Goal: Find specific page/section: Find specific page/section

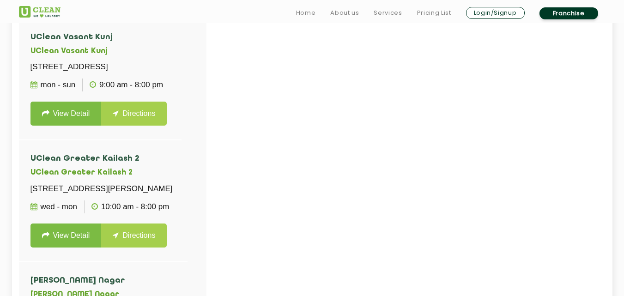
scroll to position [280, 0]
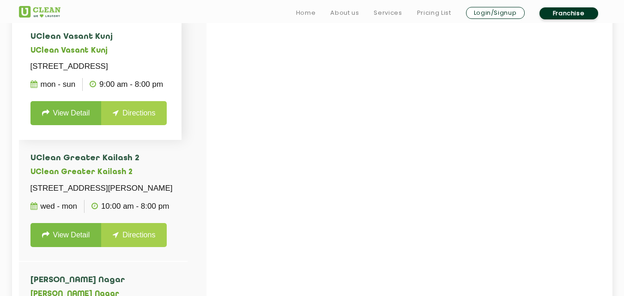
click at [182, 127] on li "UClean Vasant Kunj UClean Vasant Kunj Shop No.1, Block - C, Pocket 8, DDA Marke…" at bounding box center [100, 78] width 163 height 121
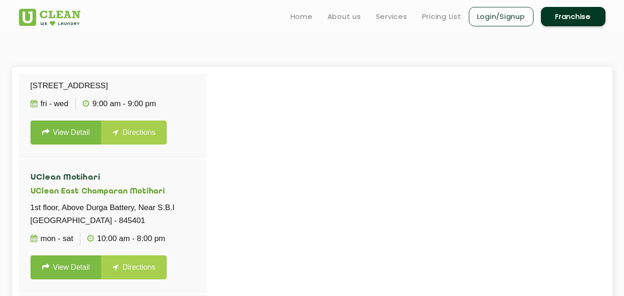
scroll to position [12679, 0]
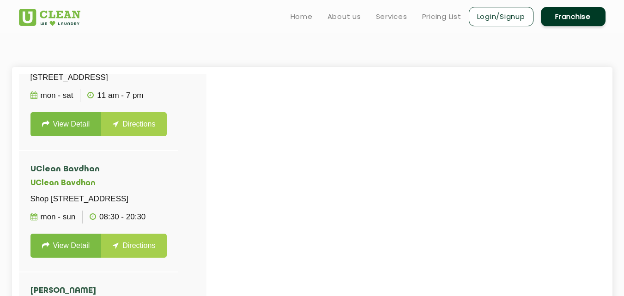
click at [143, 174] on div "UClean Vasant Kunj UClean [STREET_ADDRESS] Mon - Sun 9:00 AM - 8:00 PM View Det…" at bounding box center [112, 221] width 187 height 295
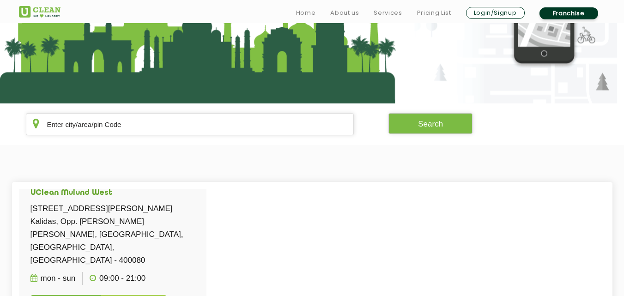
scroll to position [120, 0]
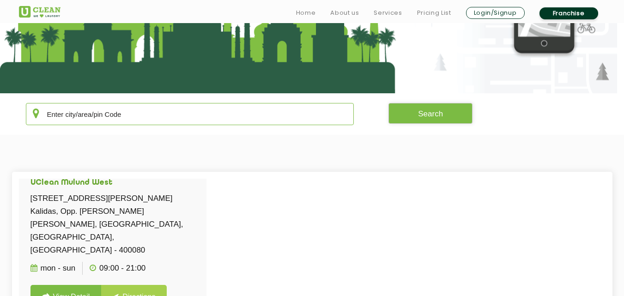
click at [204, 116] on input "text" at bounding box center [190, 114] width 328 height 22
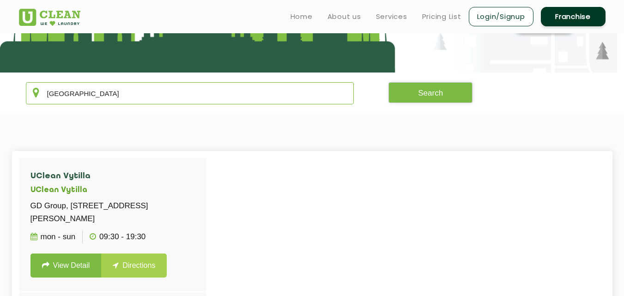
scroll to position [139, 0]
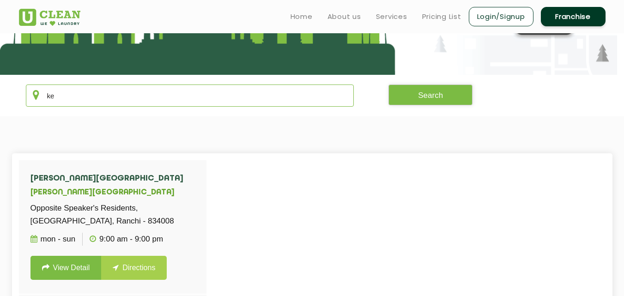
type input "k"
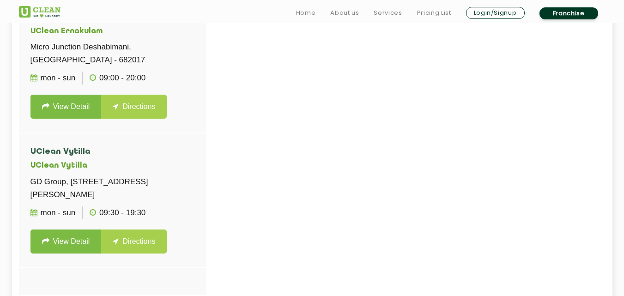
scroll to position [326, 0]
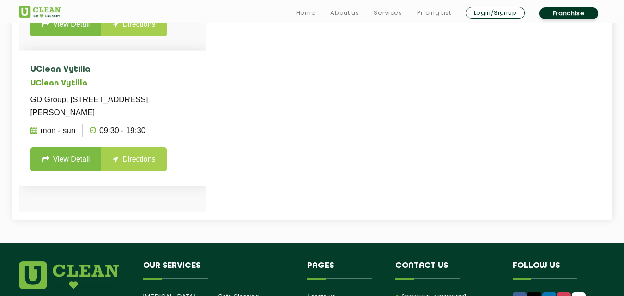
type input "ernak"
click at [187, 132] on ul "Mon - Sun 09:30 - 19:30" at bounding box center [112, 130] width 164 height 23
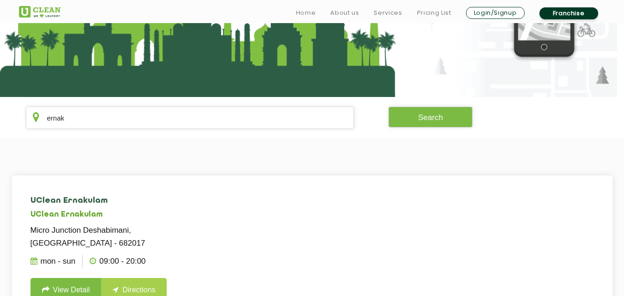
scroll to position [117, 0]
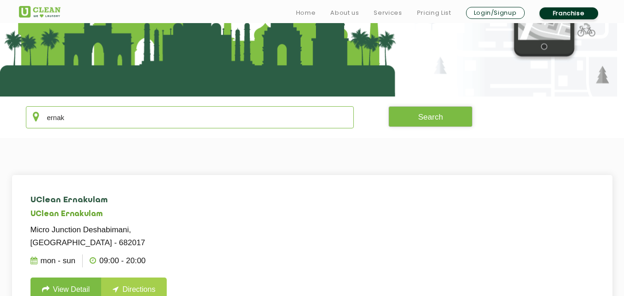
click at [136, 110] on input "ernak" at bounding box center [190, 117] width 328 height 22
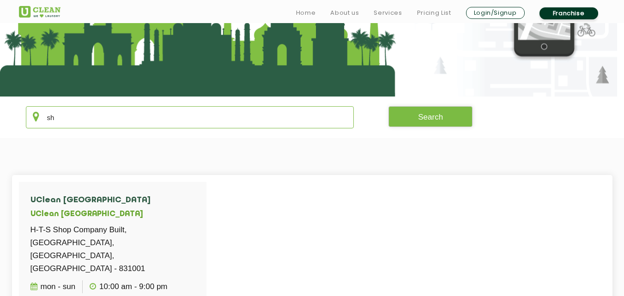
type input "s"
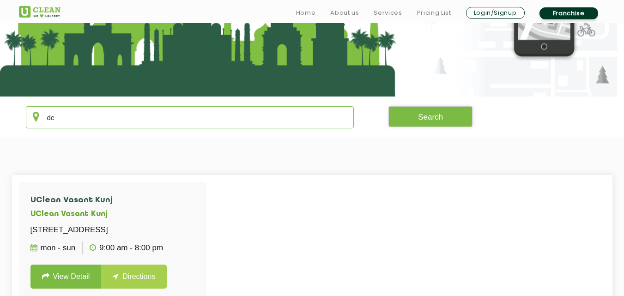
type input "d"
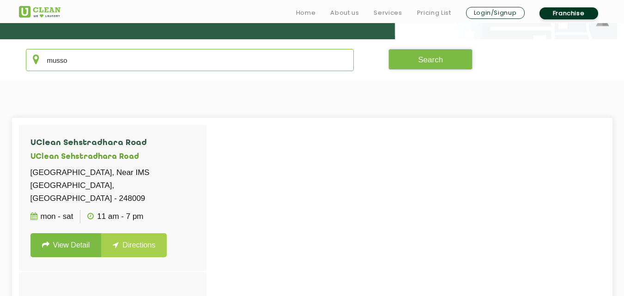
scroll to position [175, 0]
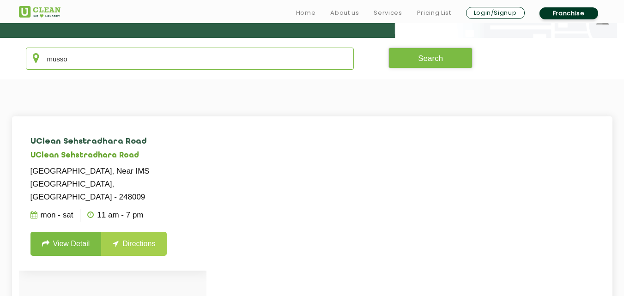
type input "musso"
click at [80, 236] on link "View Detail" at bounding box center [65, 244] width 71 height 24
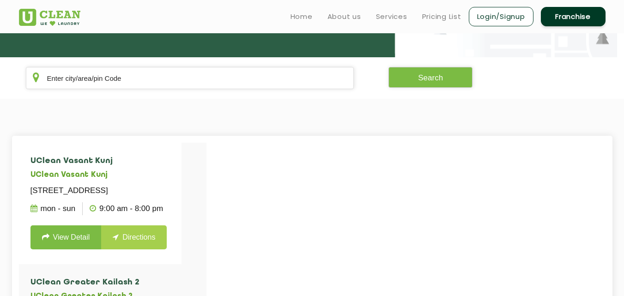
scroll to position [111, 0]
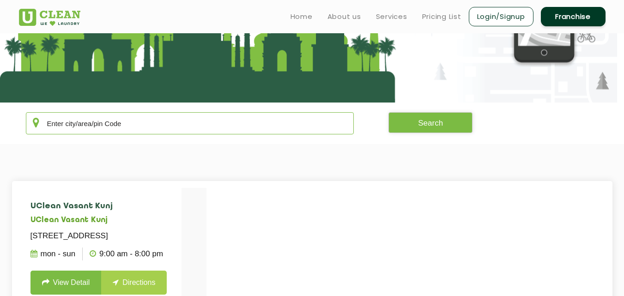
click at [180, 131] on input "text" at bounding box center [190, 123] width 328 height 22
type input "k"
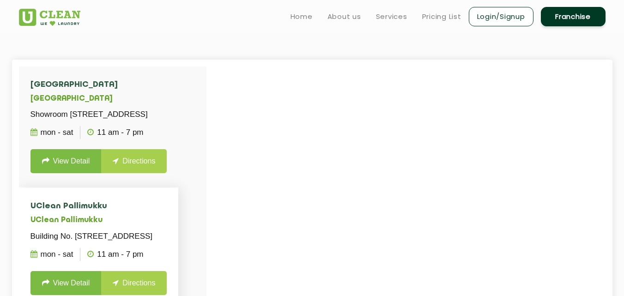
scroll to position [160, 0]
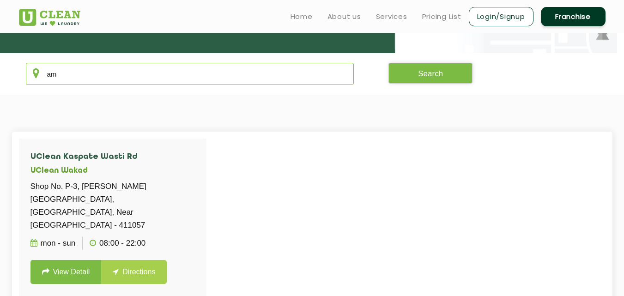
type input "a"
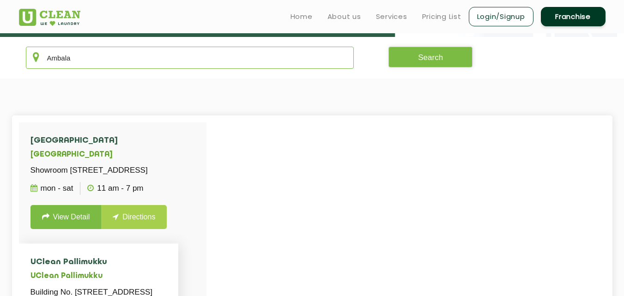
scroll to position [166, 0]
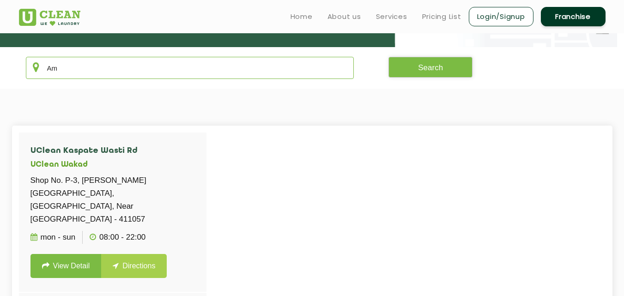
type input "A"
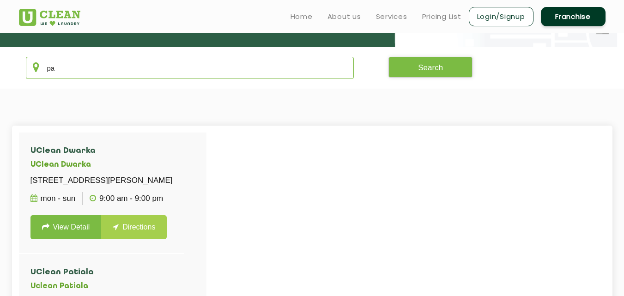
type input "p"
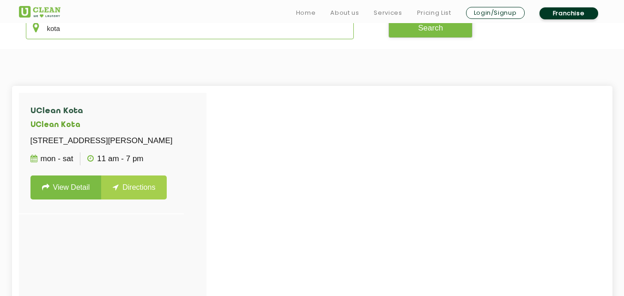
scroll to position [206, 0]
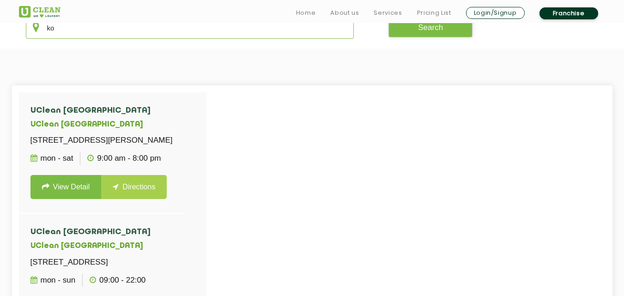
type input "k"
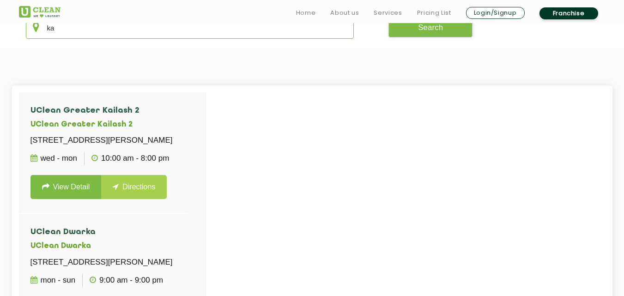
type input "k"
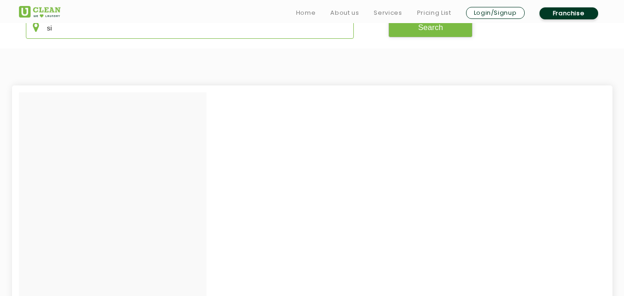
type input "s"
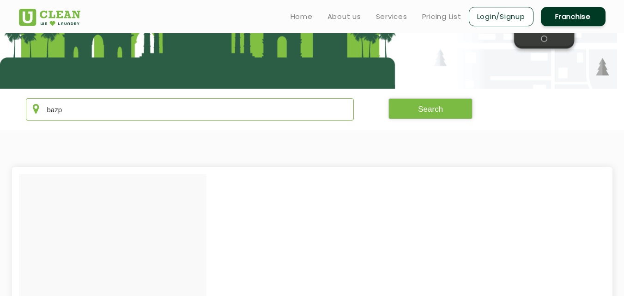
scroll to position [102, 0]
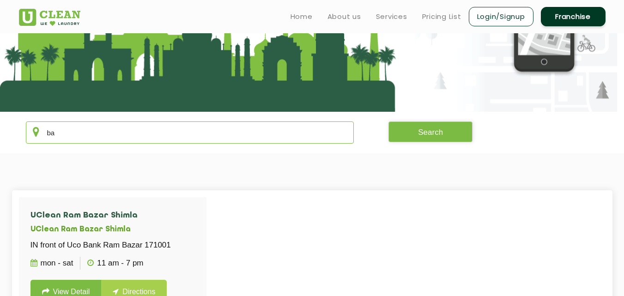
type input "b"
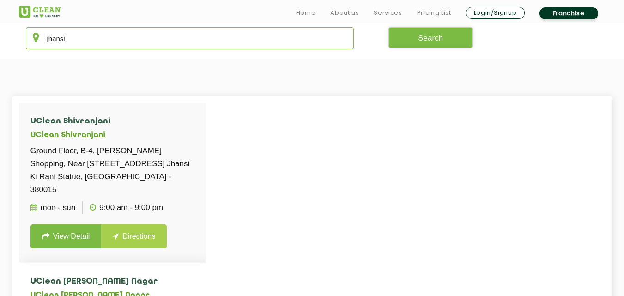
scroll to position [194, 0]
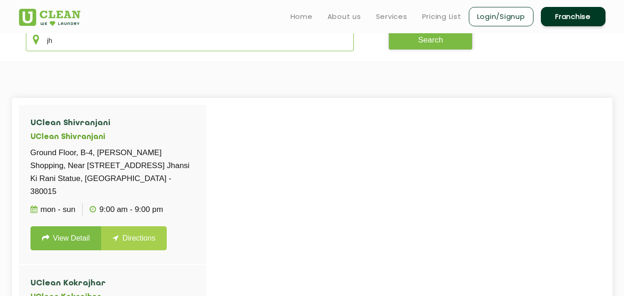
type input "j"
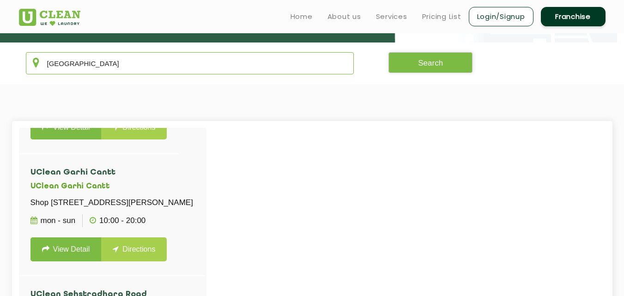
scroll to position [169, 0]
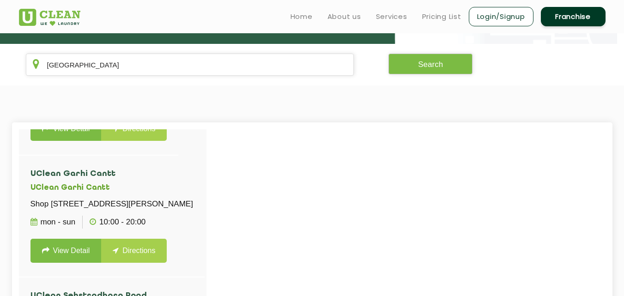
click at [227, 84] on section "Dehradun Search" at bounding box center [312, 65] width 624 height 42
drag, startPoint x: 231, startPoint y: 77, endPoint x: 234, endPoint y: 71, distance: 6.2
click at [234, 71] on section "Dehradun Search" at bounding box center [312, 65] width 624 height 42
click at [234, 71] on input "[GEOGRAPHIC_DATA]" at bounding box center [190, 65] width 328 height 22
type input "D"
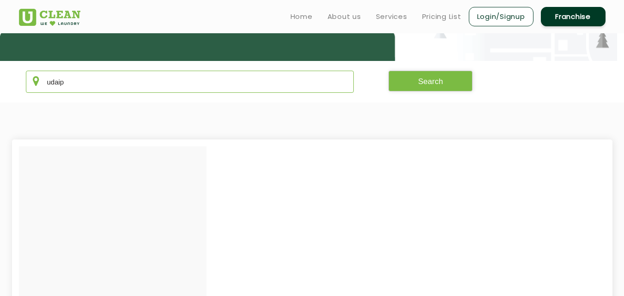
scroll to position [145, 0]
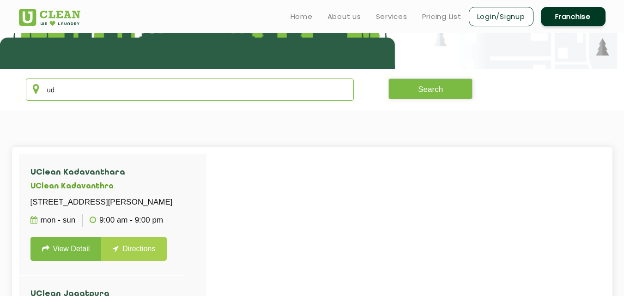
type input "u"
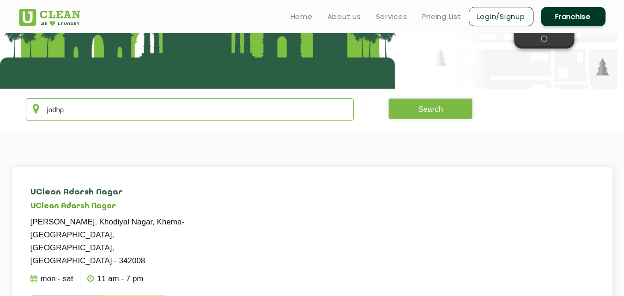
scroll to position [123, 0]
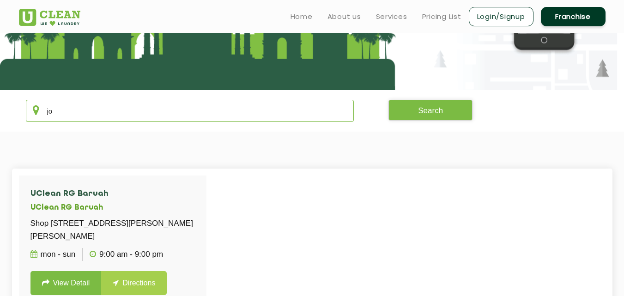
type input "j"
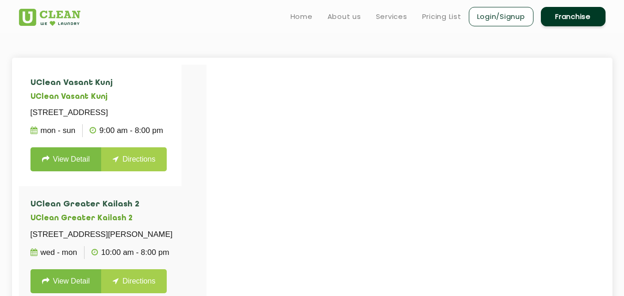
scroll to position [188, 0]
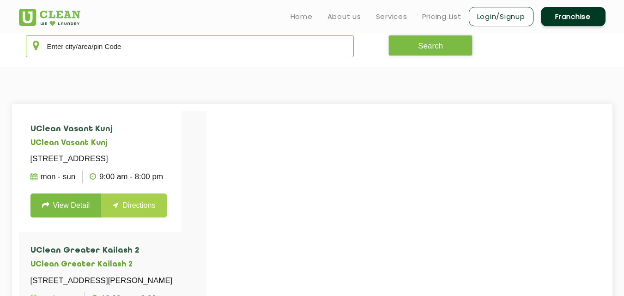
click at [189, 43] on input "text" at bounding box center [190, 46] width 328 height 22
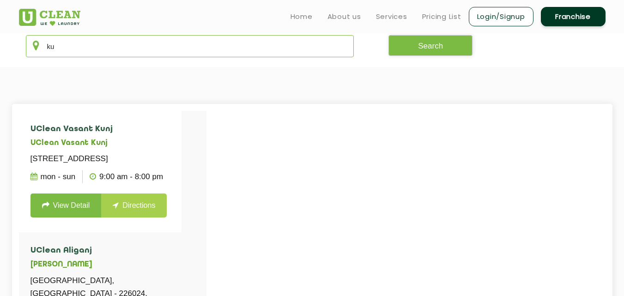
type input "k"
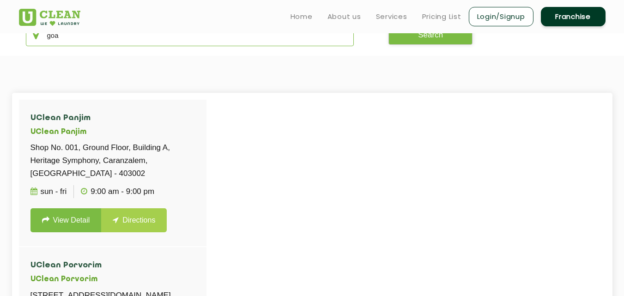
scroll to position [96, 0]
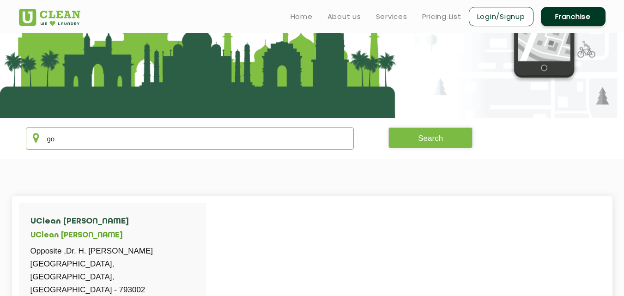
type input "g"
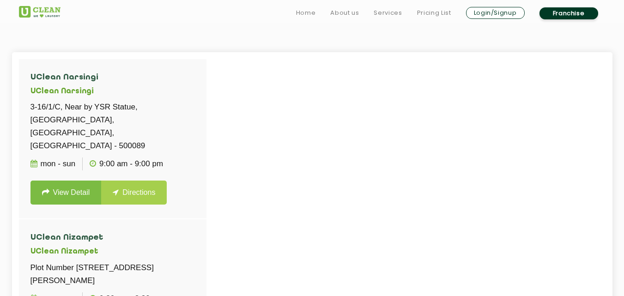
scroll to position [240, 0]
click at [194, 148] on li "UClean Narsingi UClean Narsingi 3-16/1/C, Near by YSR Statue, [GEOGRAPHIC_DATA]…" at bounding box center [112, 139] width 187 height 160
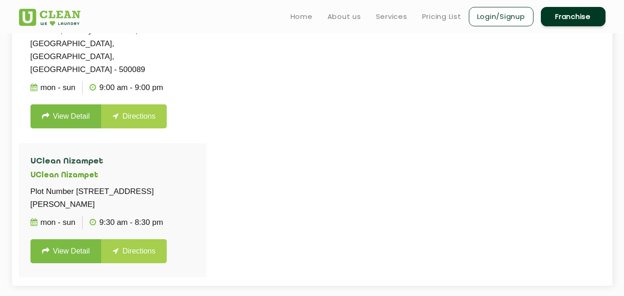
scroll to position [311, 0]
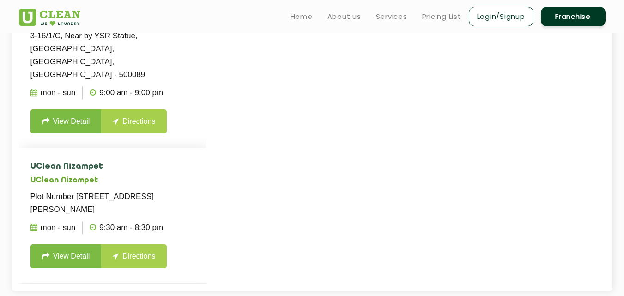
click at [168, 162] on h4 "UClean Nizampet" at bounding box center [112, 166] width 164 height 9
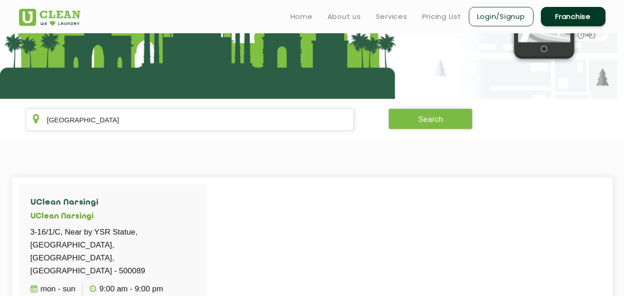
scroll to position [108, 0]
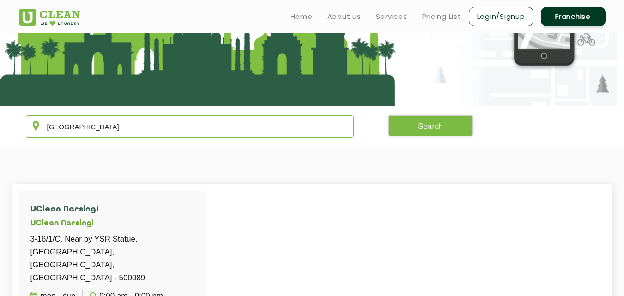
click at [151, 116] on input "[GEOGRAPHIC_DATA]" at bounding box center [190, 126] width 328 height 22
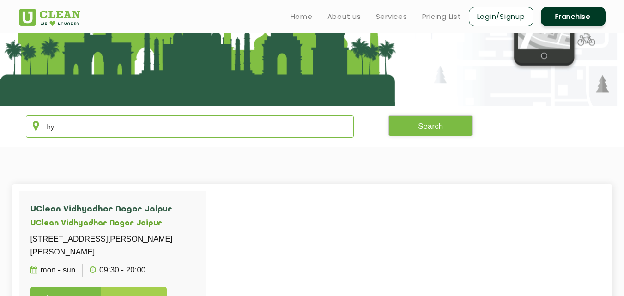
type input "h"
